Goal: Find specific page/section: Find specific page/section

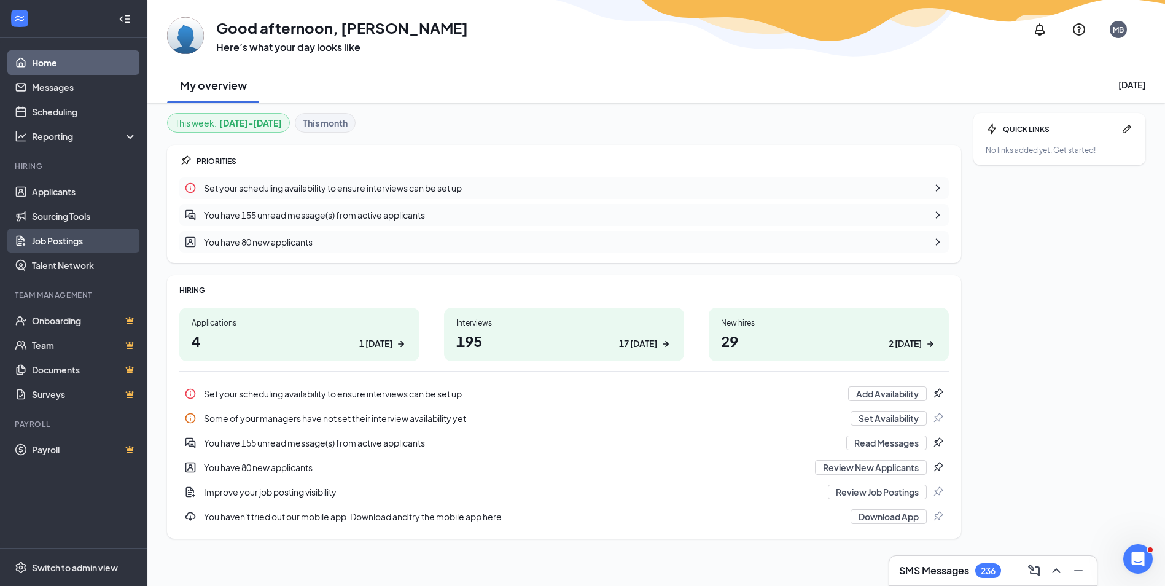
click at [53, 240] on link "Job Postings" at bounding box center [84, 240] width 105 height 25
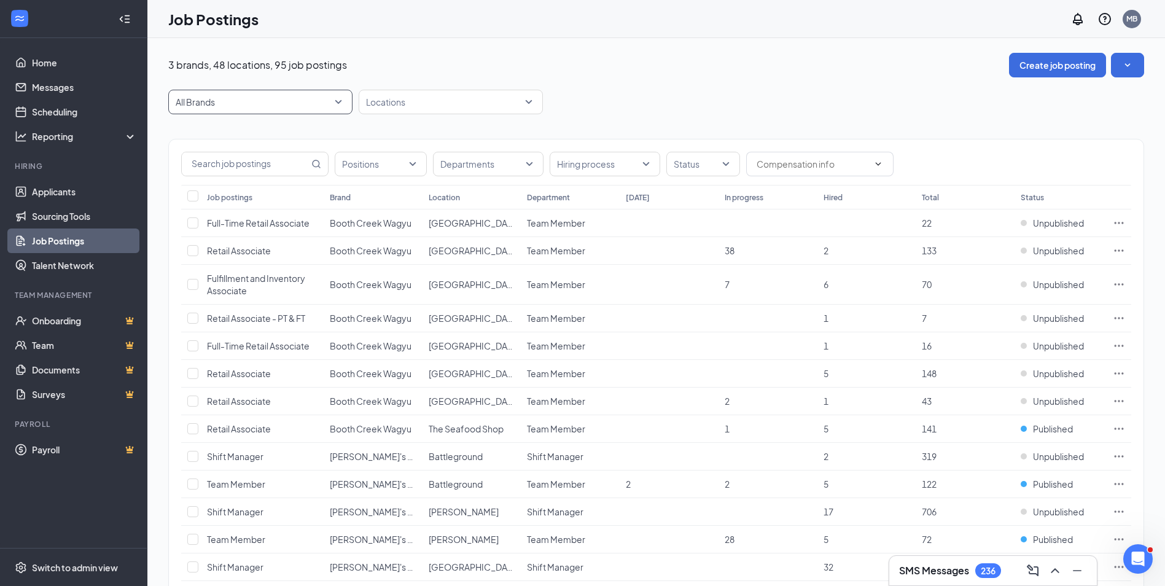
click at [238, 105] on span "All Brands" at bounding box center [255, 102] width 158 height 12
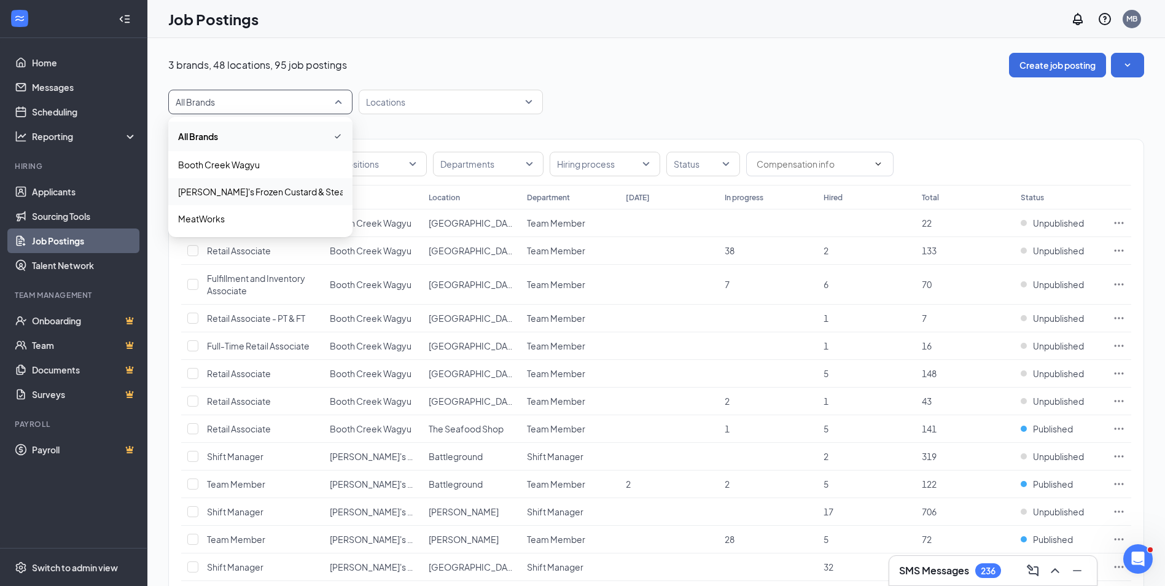
click at [266, 190] on p "[PERSON_NAME]'s Frozen Custard & Steakburgers" at bounding box center [279, 191] width 203 height 12
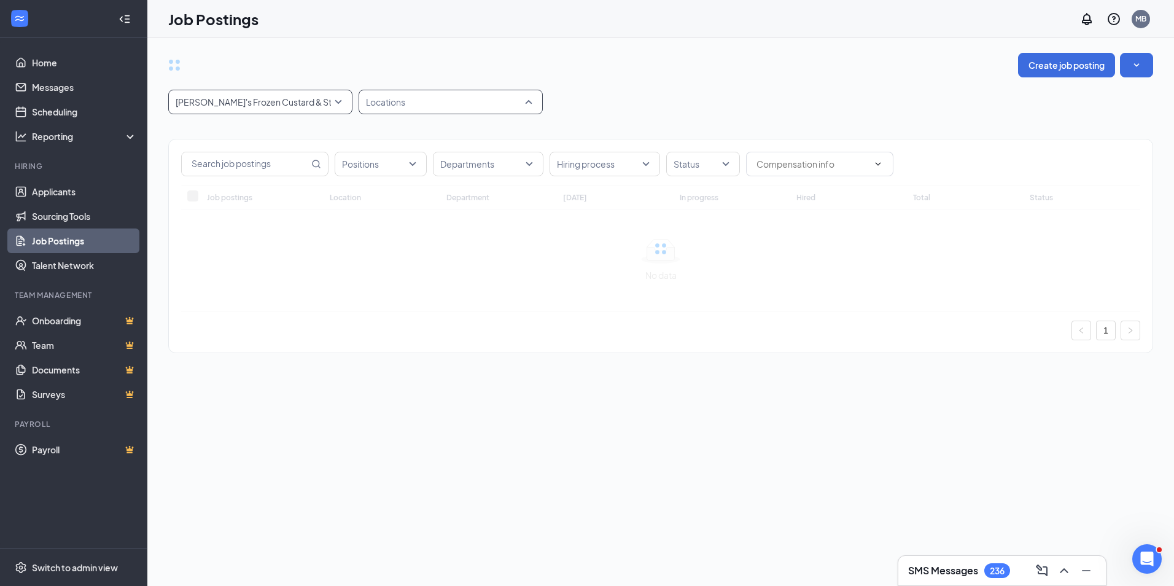
click at [380, 101] on div at bounding box center [445, 102] width 166 height 20
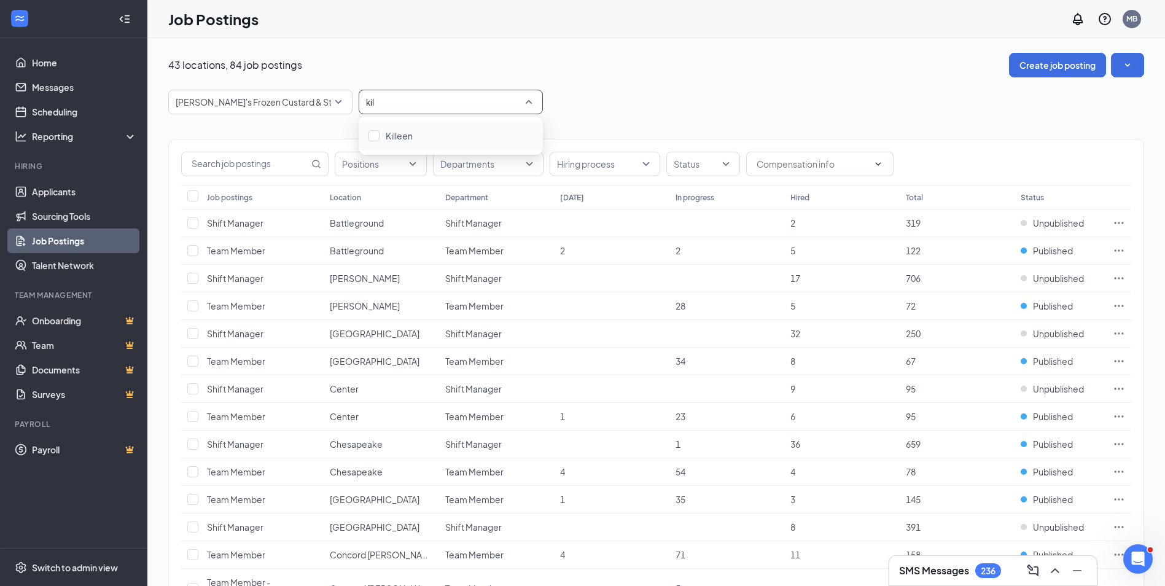
type input "kill"
click at [387, 133] on span "Killeen" at bounding box center [399, 135] width 27 height 11
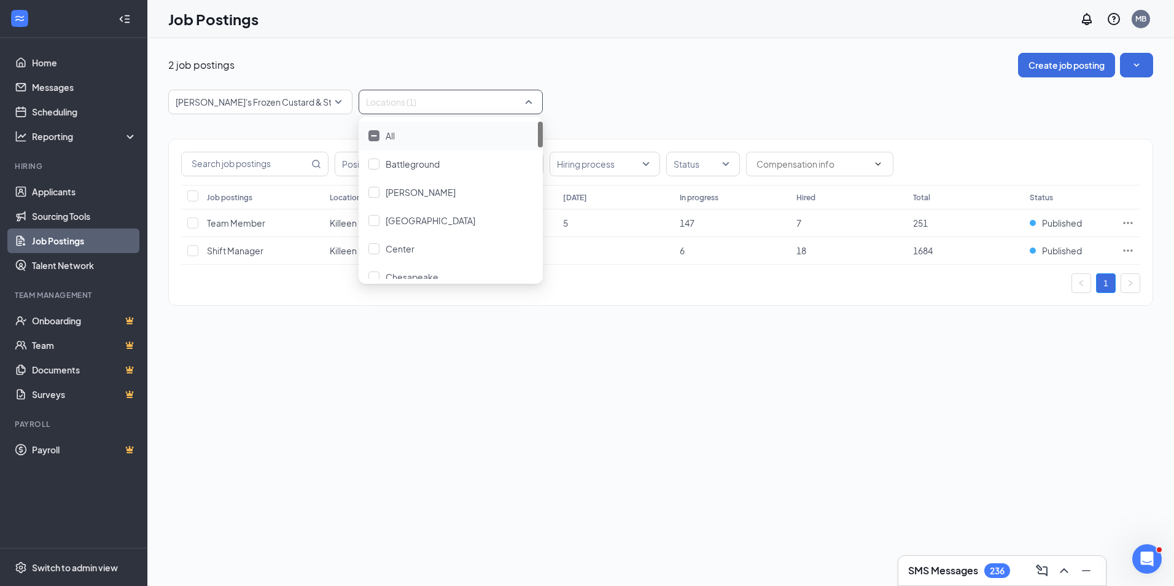
click at [645, 56] on div "2 job postings Create job posting" at bounding box center [660, 65] width 985 height 25
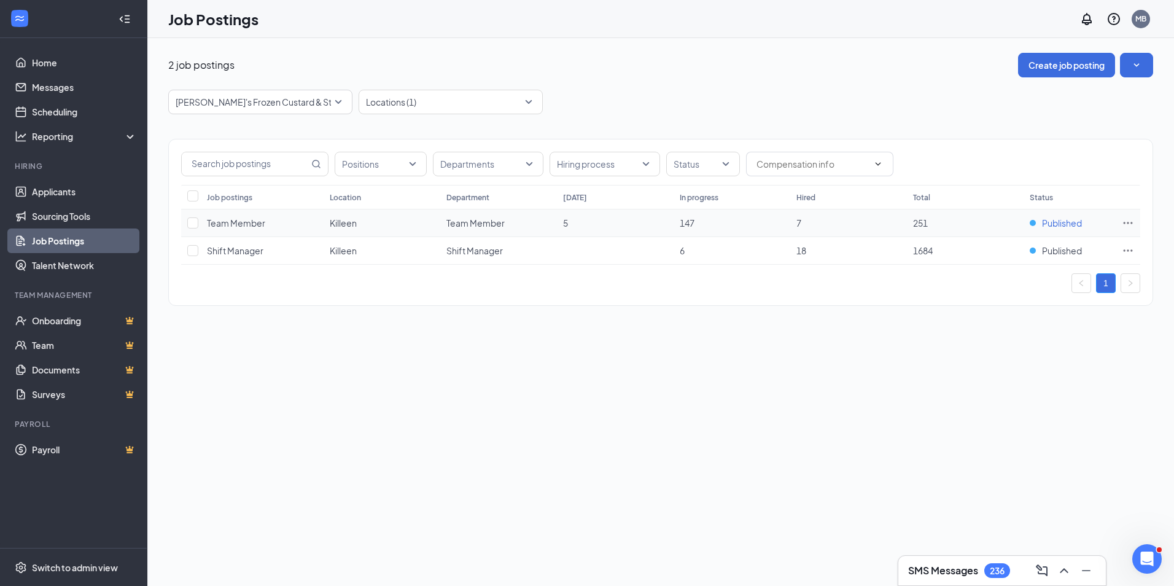
click at [1066, 224] on span "Published" at bounding box center [1062, 223] width 40 height 12
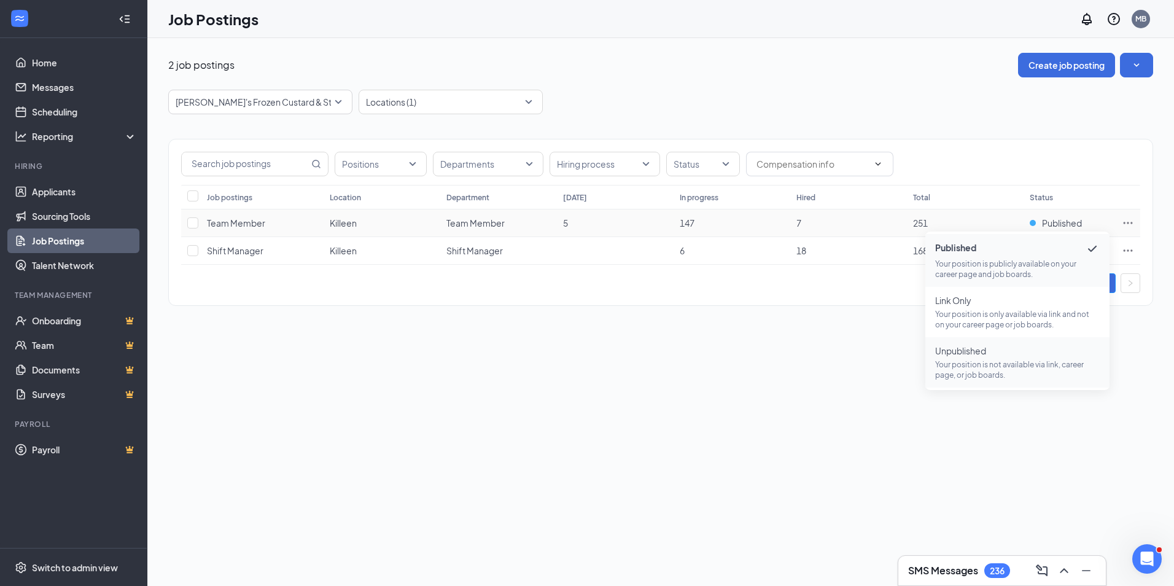
click at [998, 361] on p "Your position is not available via link, career page, or job boards." at bounding box center [1017, 369] width 165 height 21
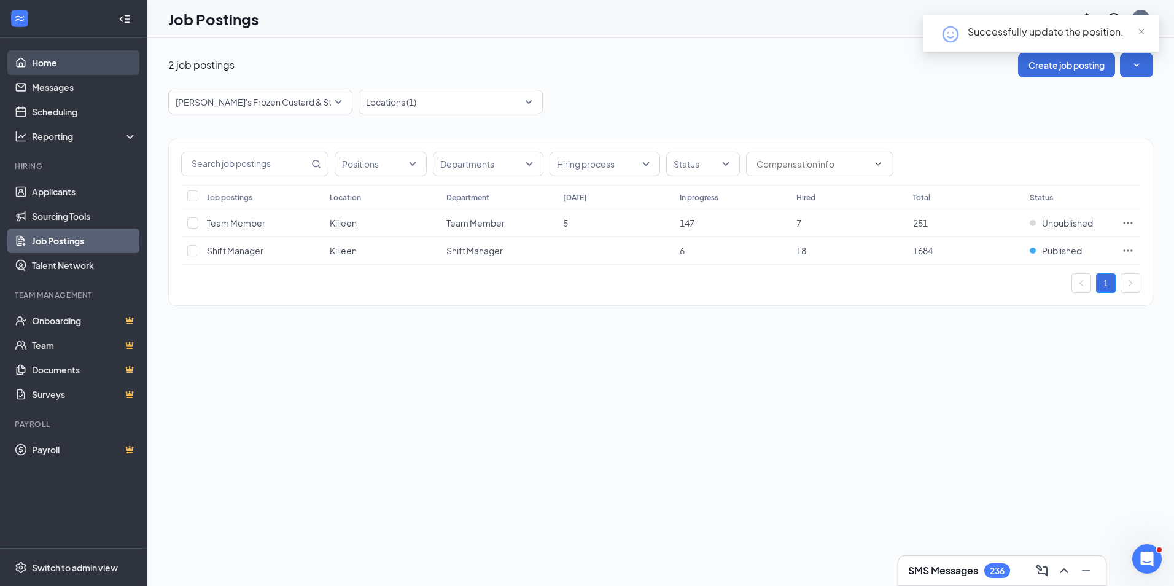
click at [71, 56] on link "Home" at bounding box center [84, 62] width 105 height 25
